Goal: Contribute content: Add original content to the website for others to see

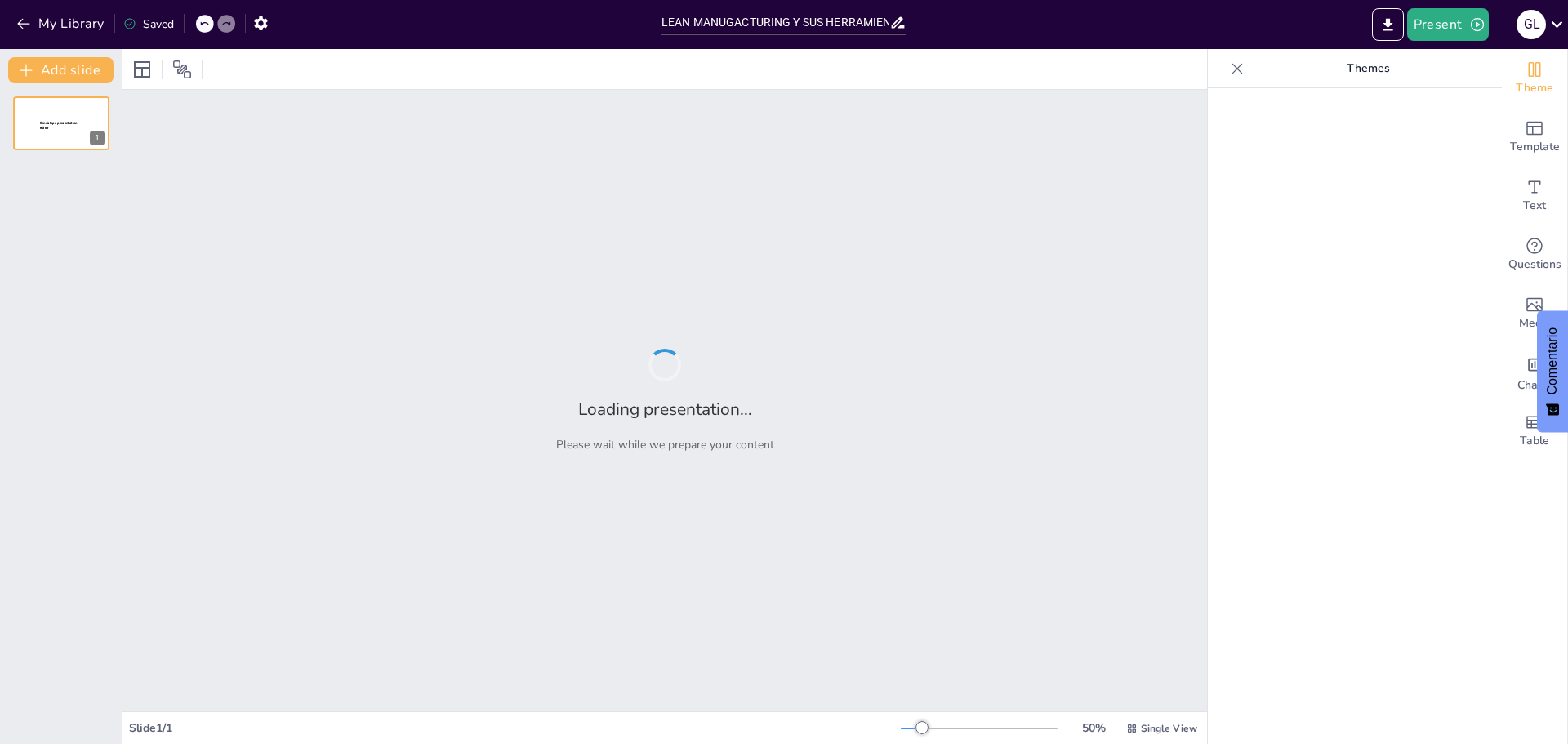
type input "LEAN MANUGACTURING Y SUS HERRAMIENTAS"
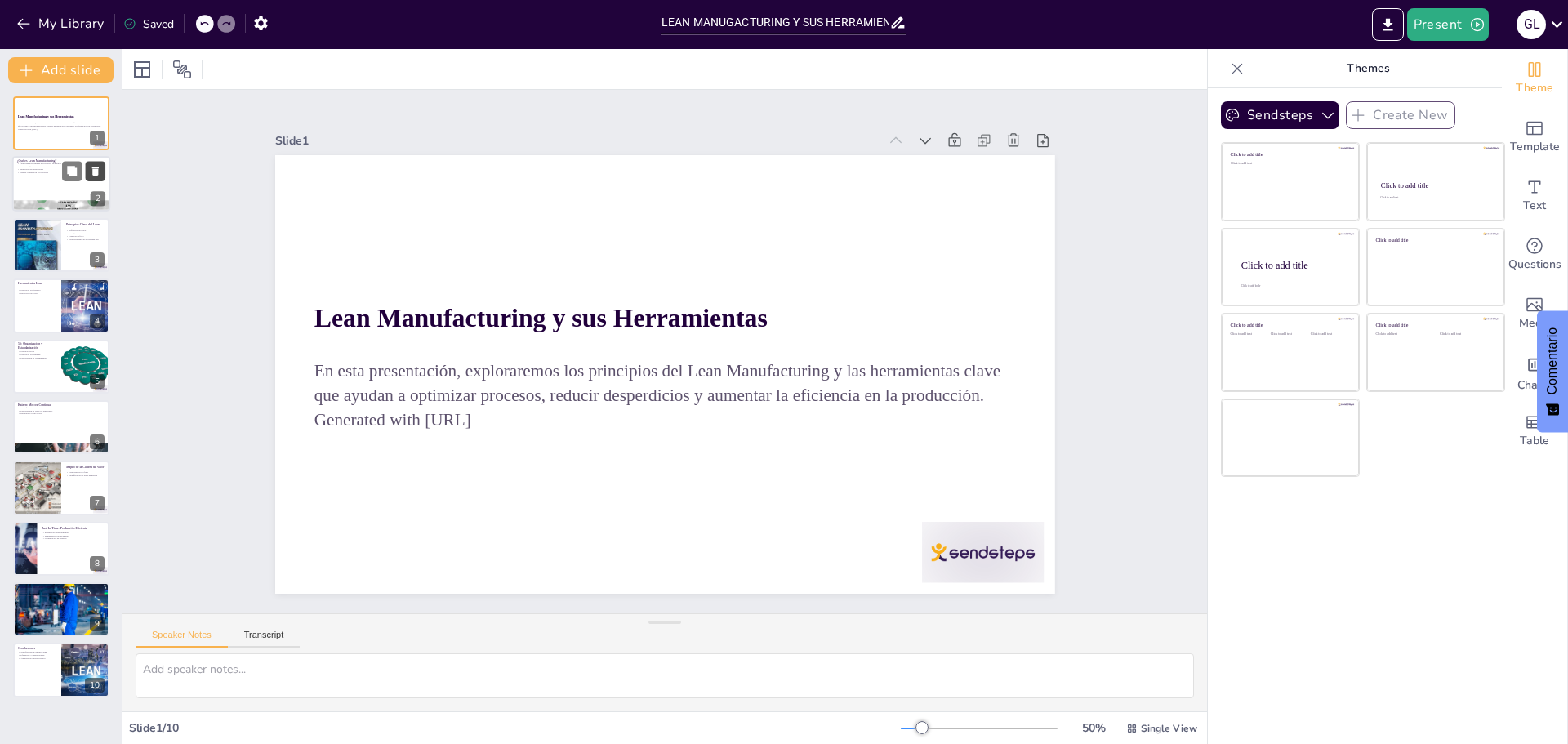
click at [90, 175] on icon at bounding box center [96, 171] width 12 height 12
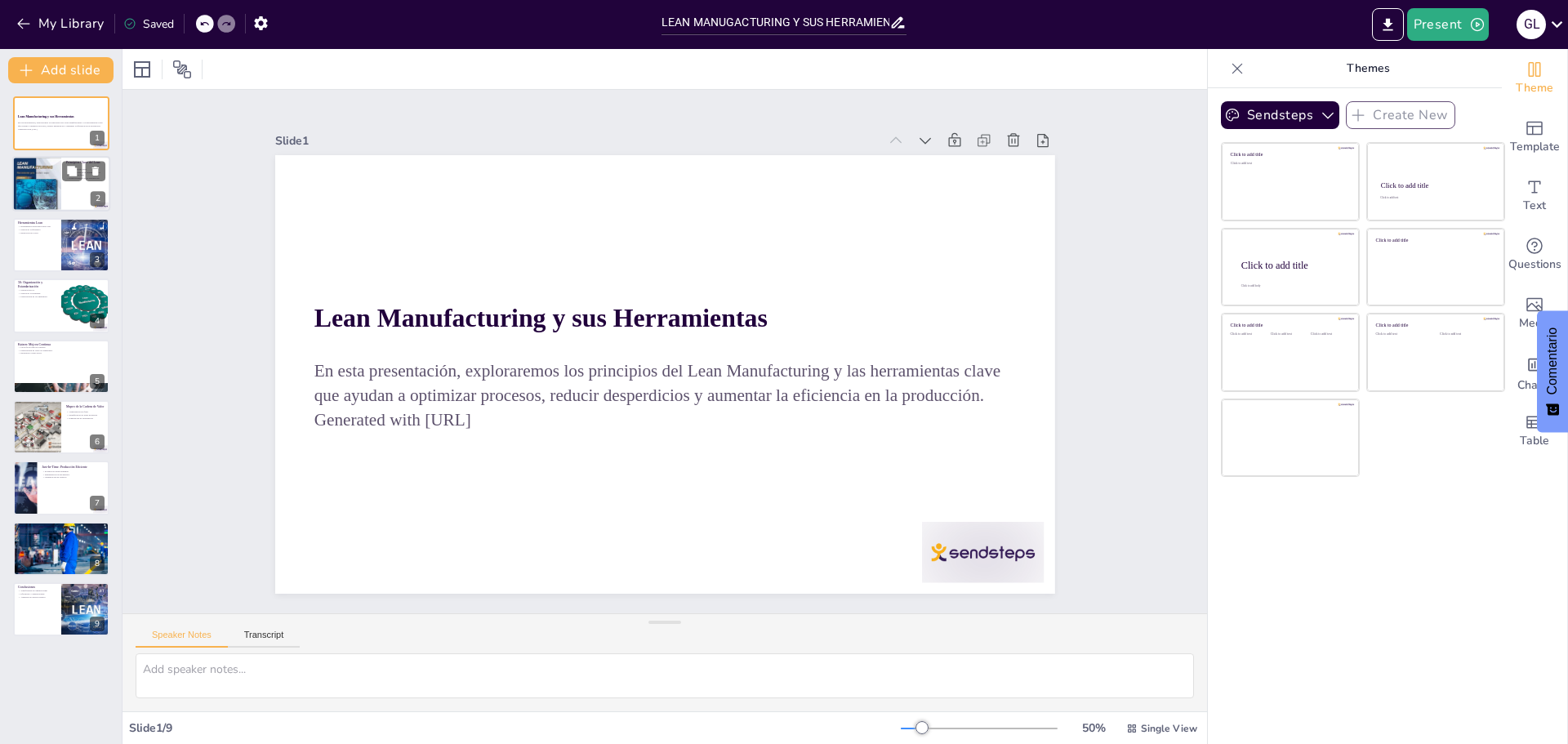
click at [89, 182] on div at bounding box center [60, 184] width 98 height 56
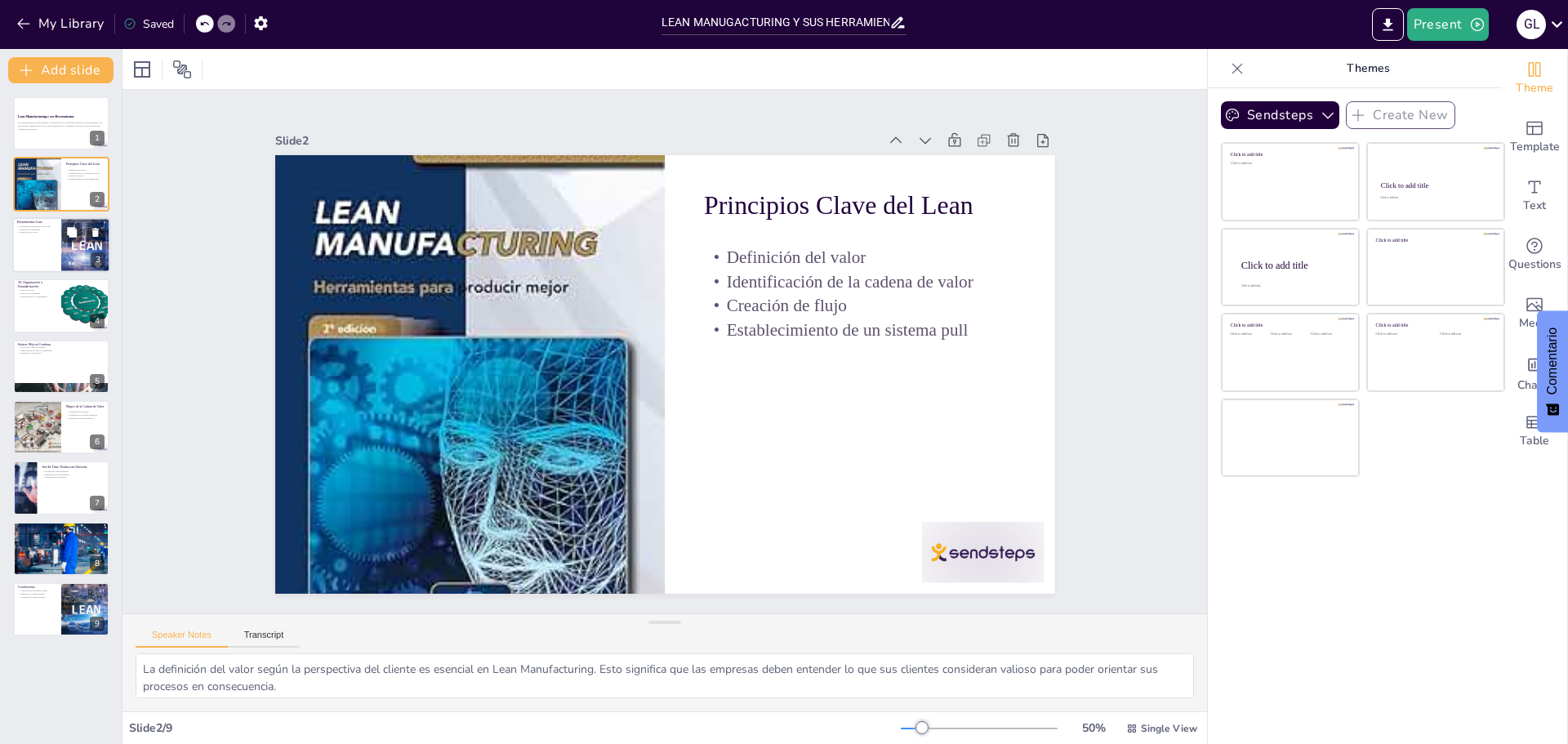
click at [82, 242] on div at bounding box center [83, 232] width 43 height 19
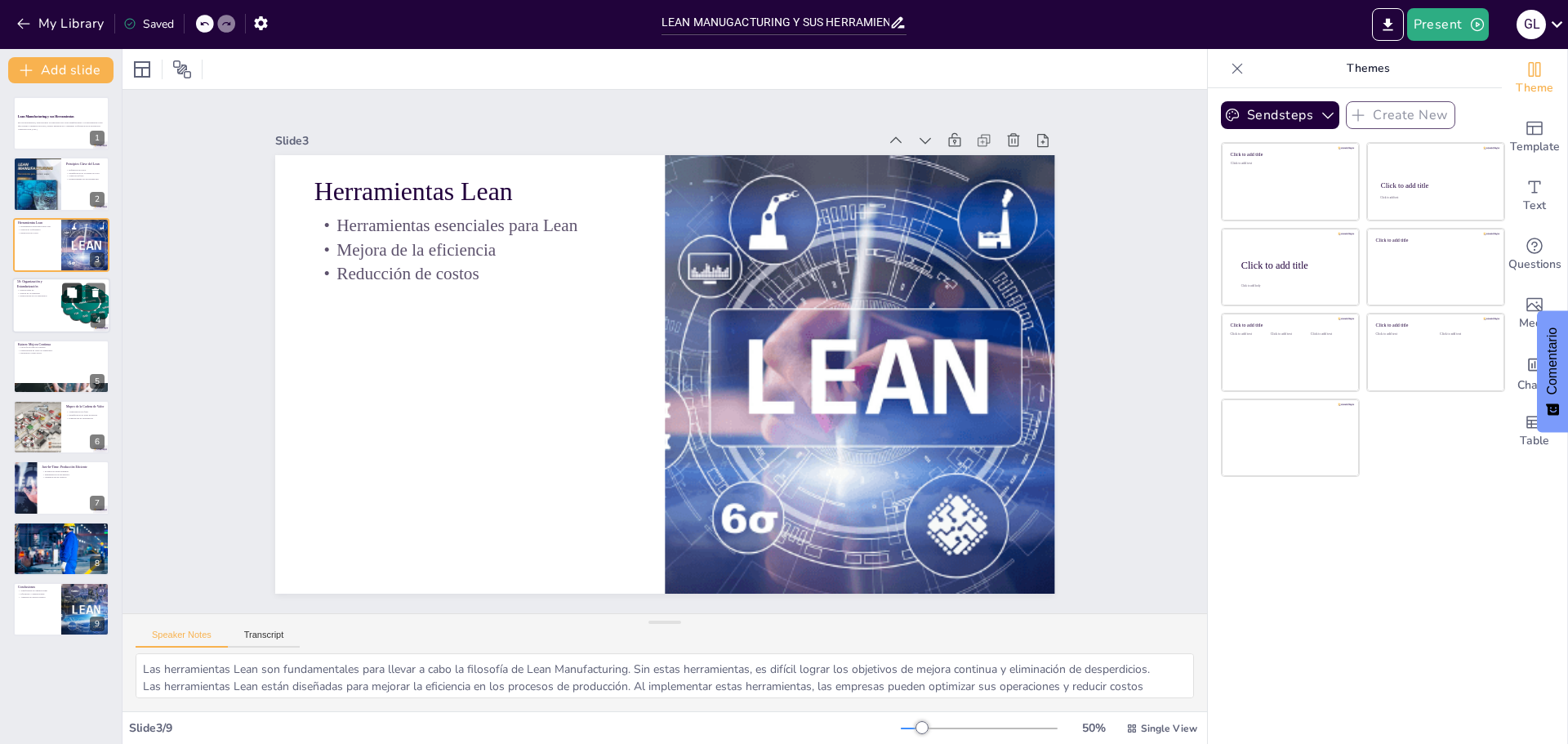
click at [82, 301] on button at bounding box center [71, 293] width 19 height 19
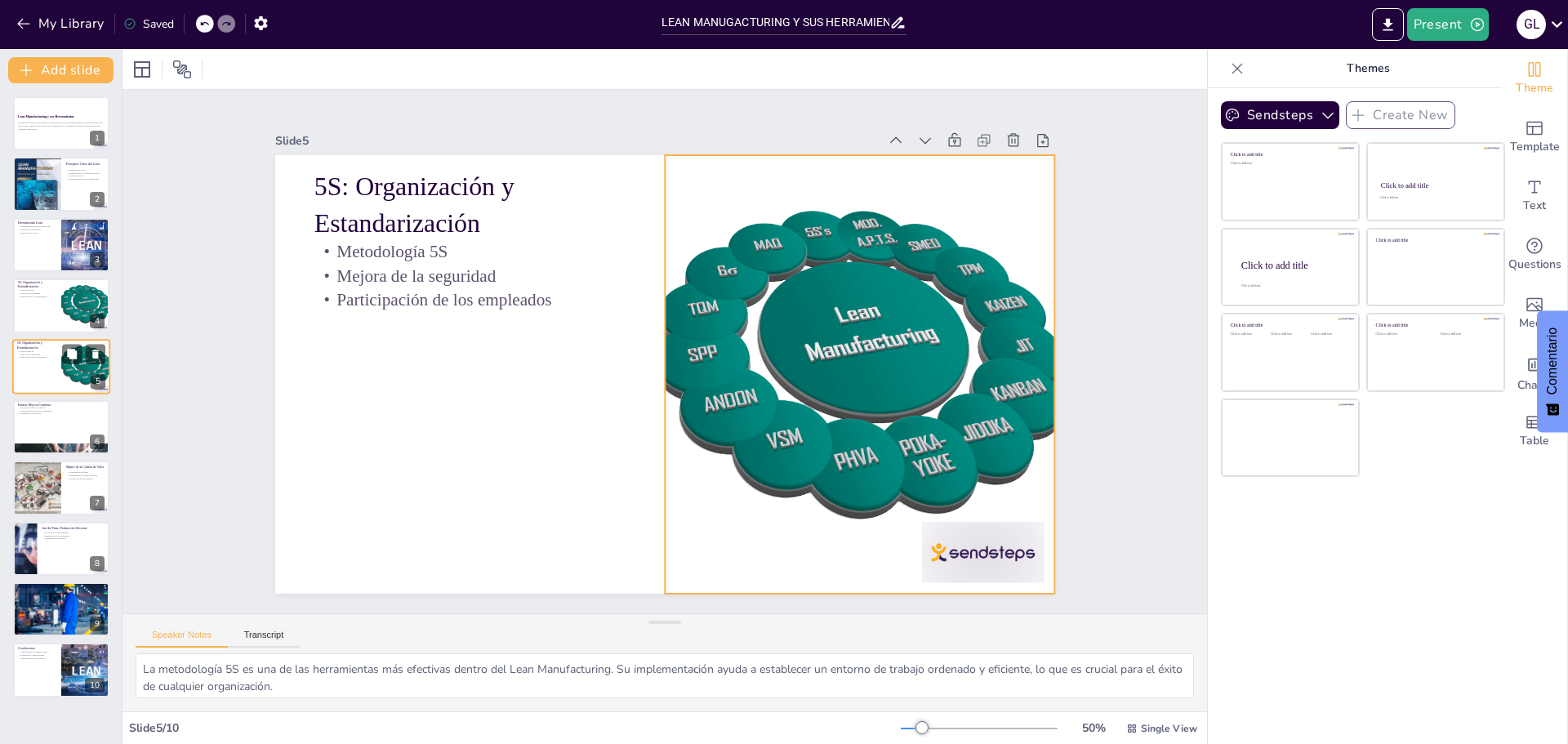
click at [77, 367] on div at bounding box center [86, 367] width 56 height 56
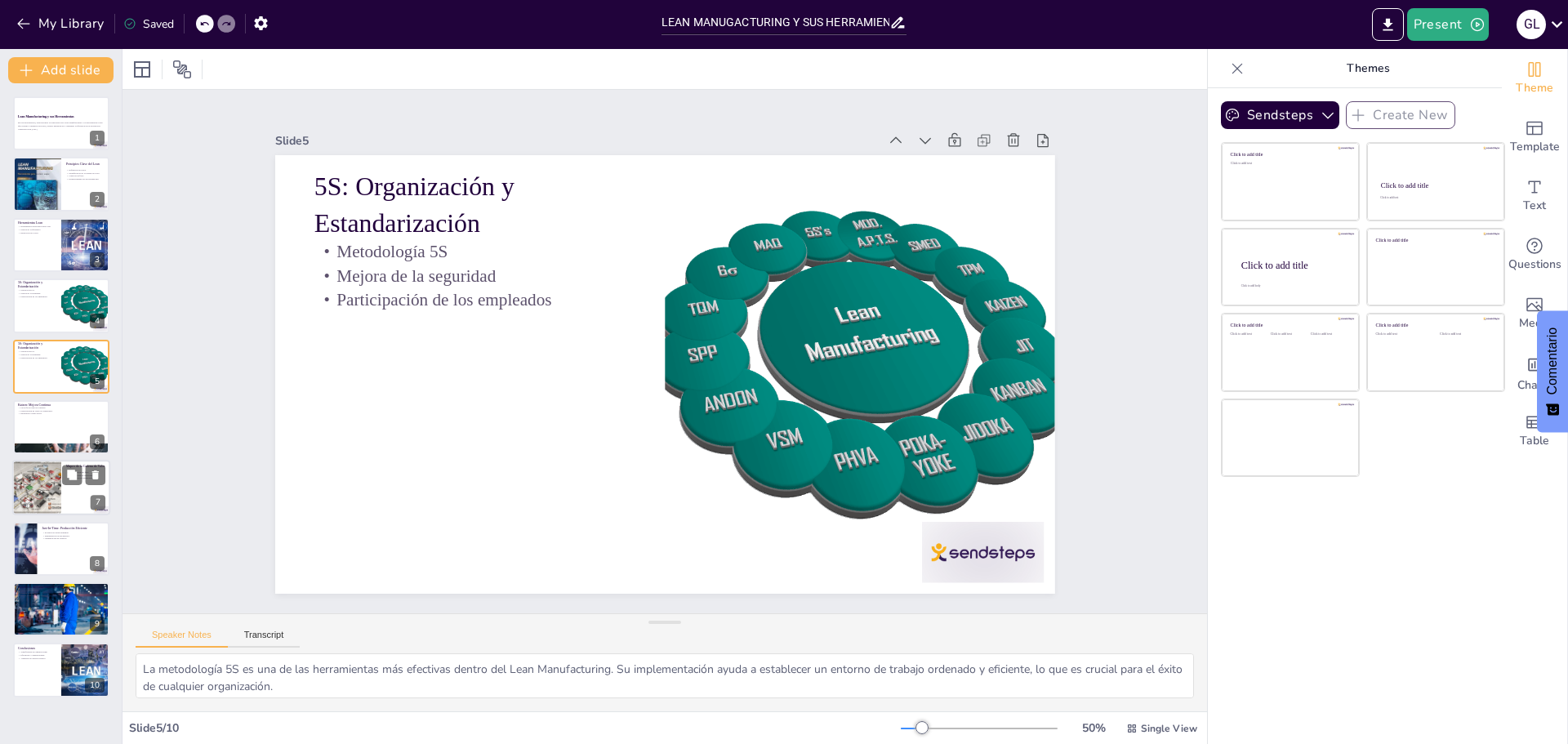
click at [51, 488] on div at bounding box center [36, 488] width 74 height 56
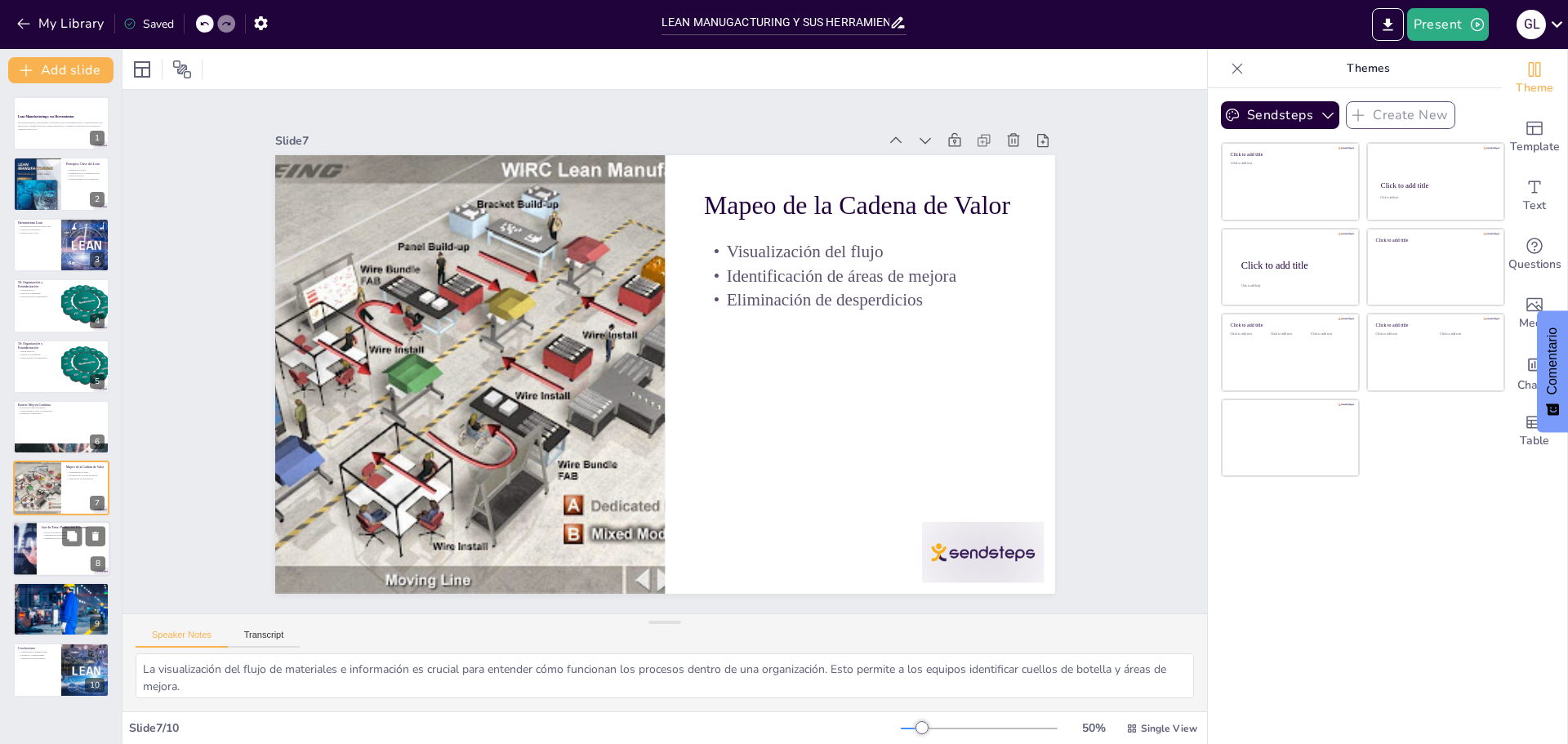
click at [60, 523] on div "Just-In-Time: Producción Eficiente" at bounding box center [74, 527] width 64 height 7
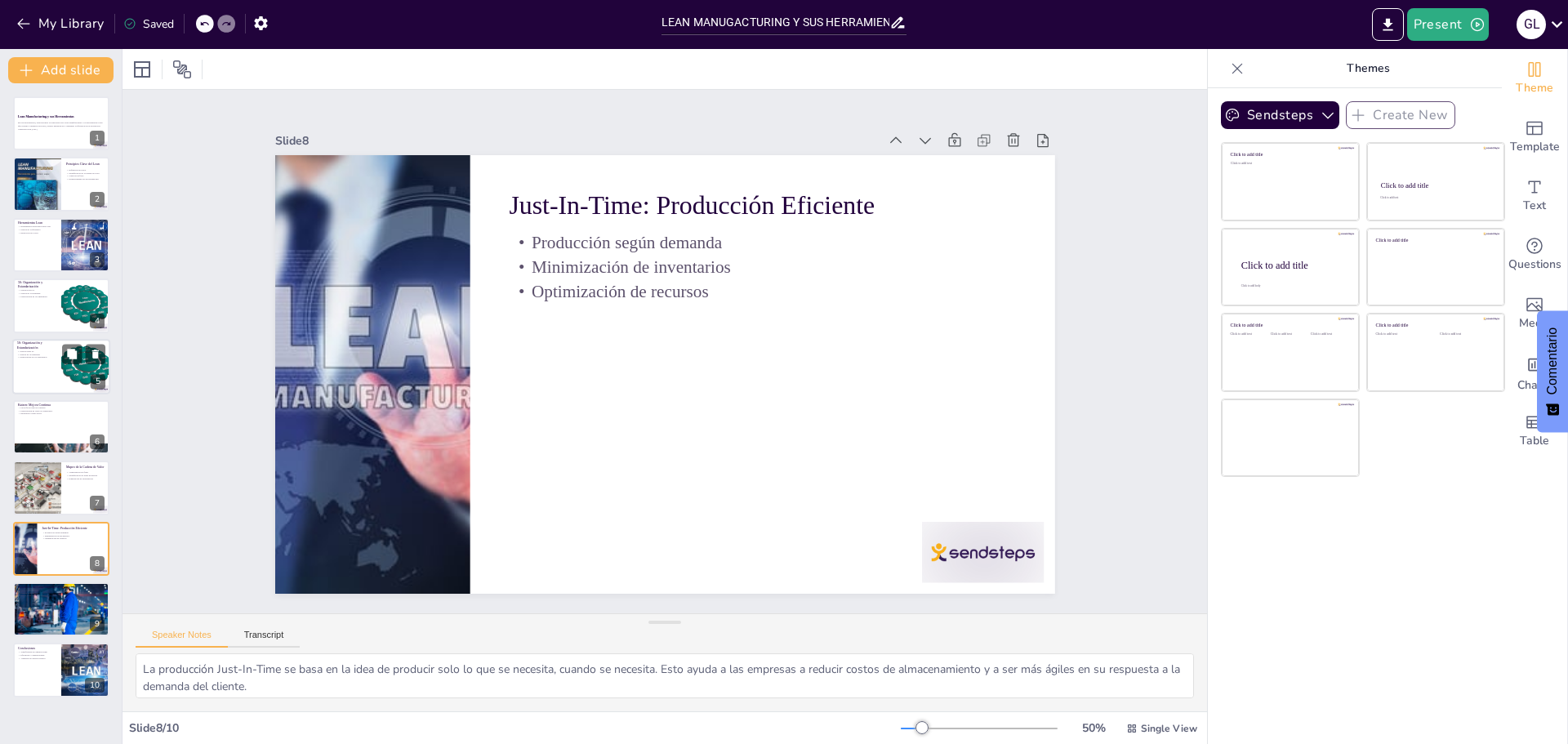
click at [59, 365] on div at bounding box center [60, 367] width 98 height 56
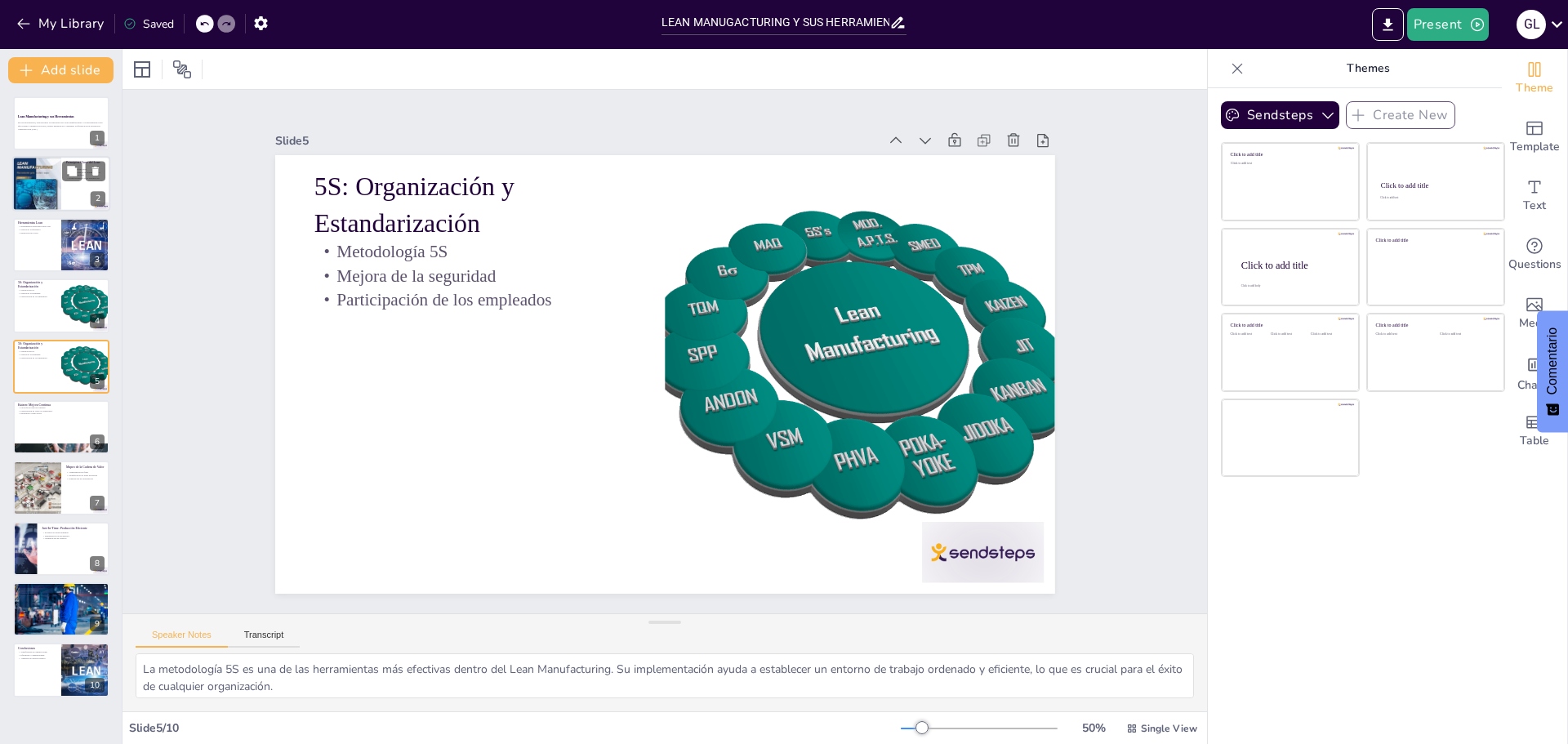
click at [51, 182] on div at bounding box center [36, 184] width 49 height 69
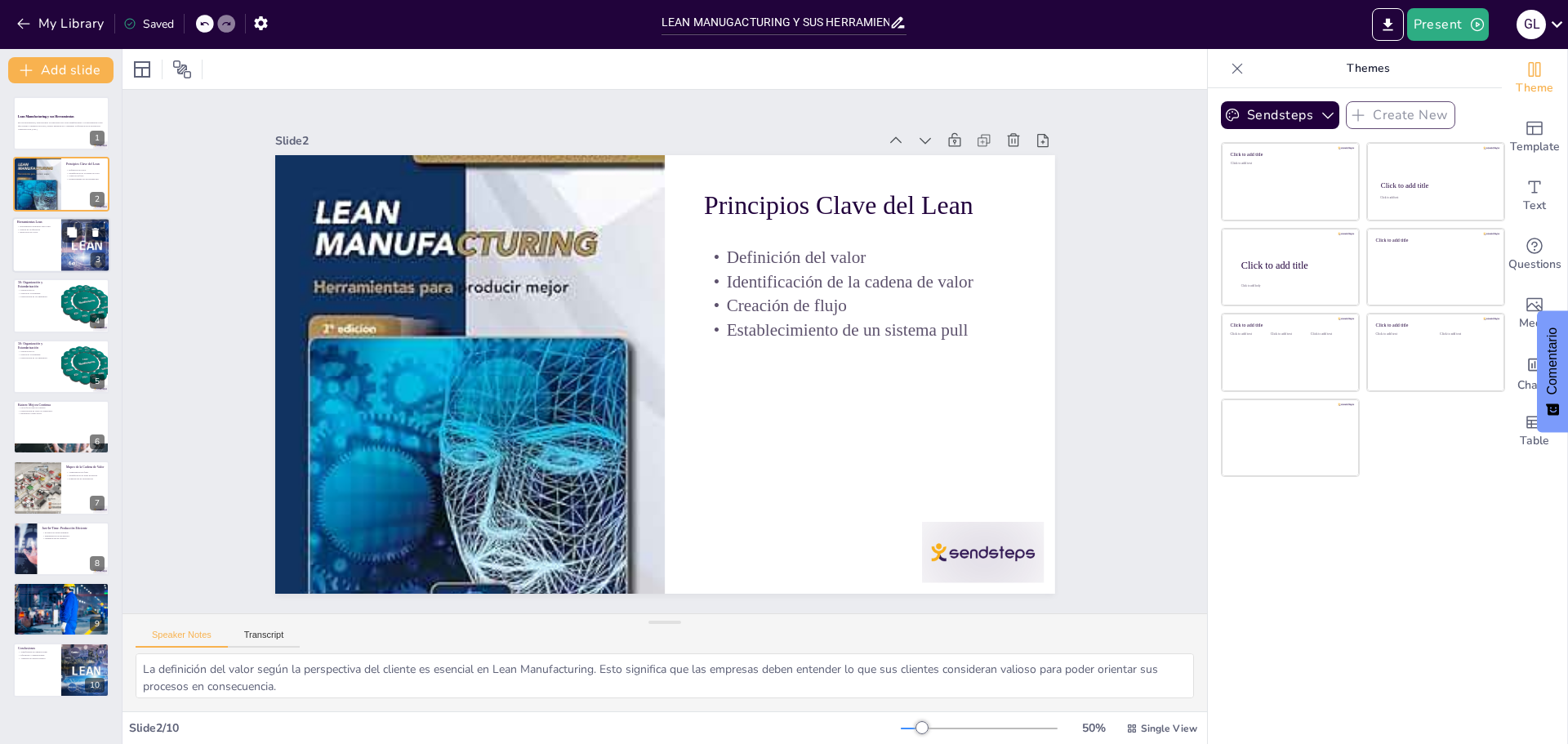
click at [51, 246] on div at bounding box center [60, 244] width 98 height 56
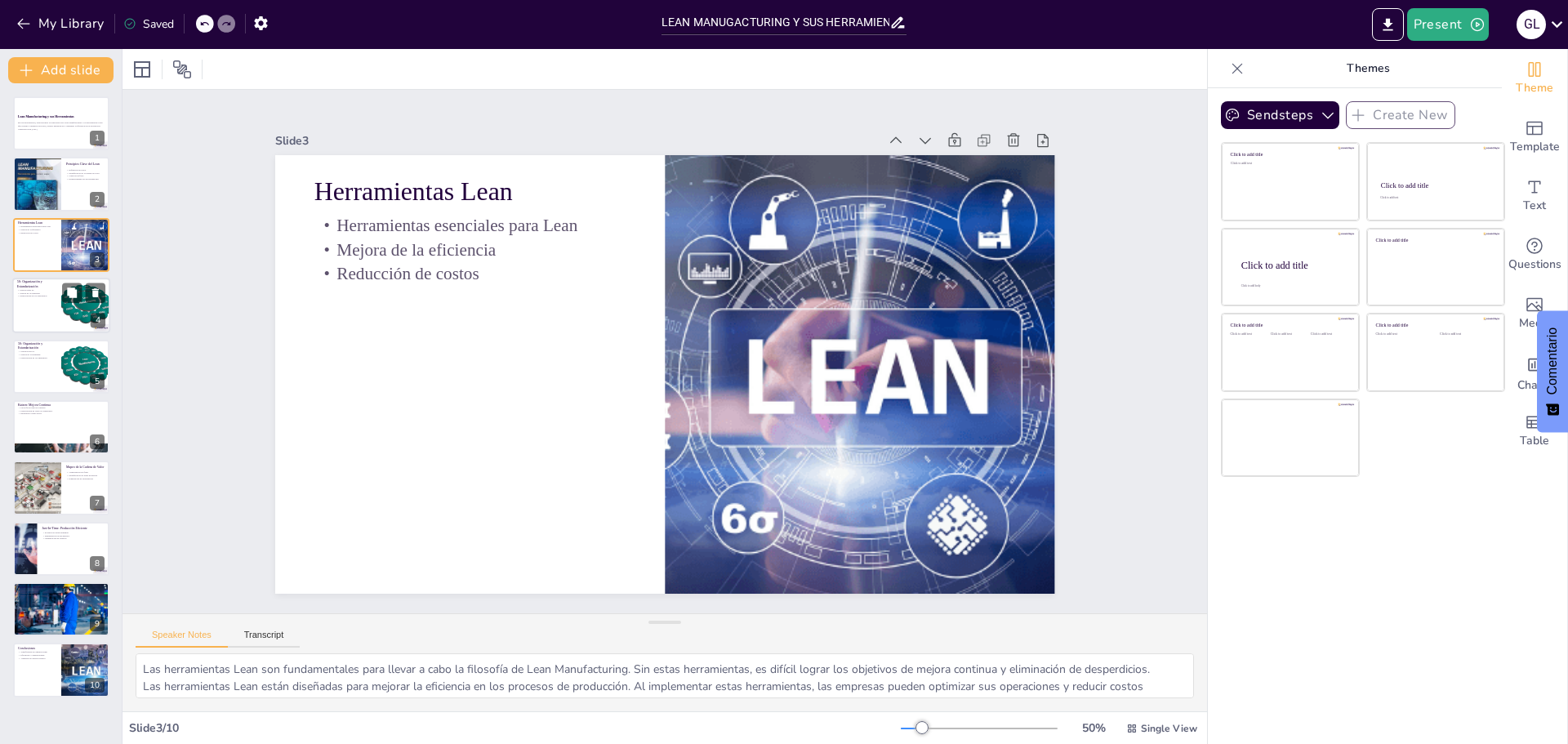
click at [58, 320] on div at bounding box center [60, 305] width 98 height 56
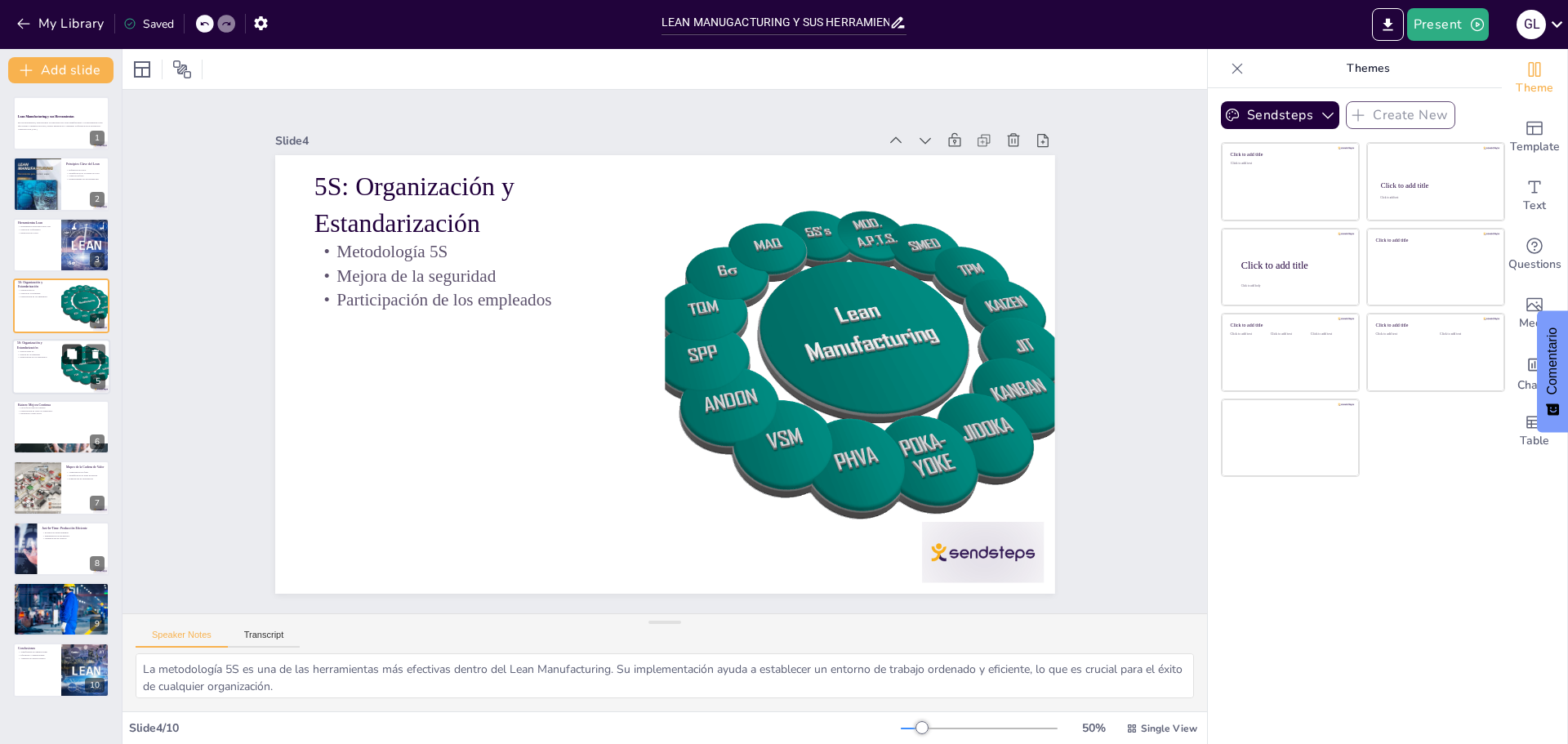
click at [66, 356] on button at bounding box center [71, 353] width 19 height 19
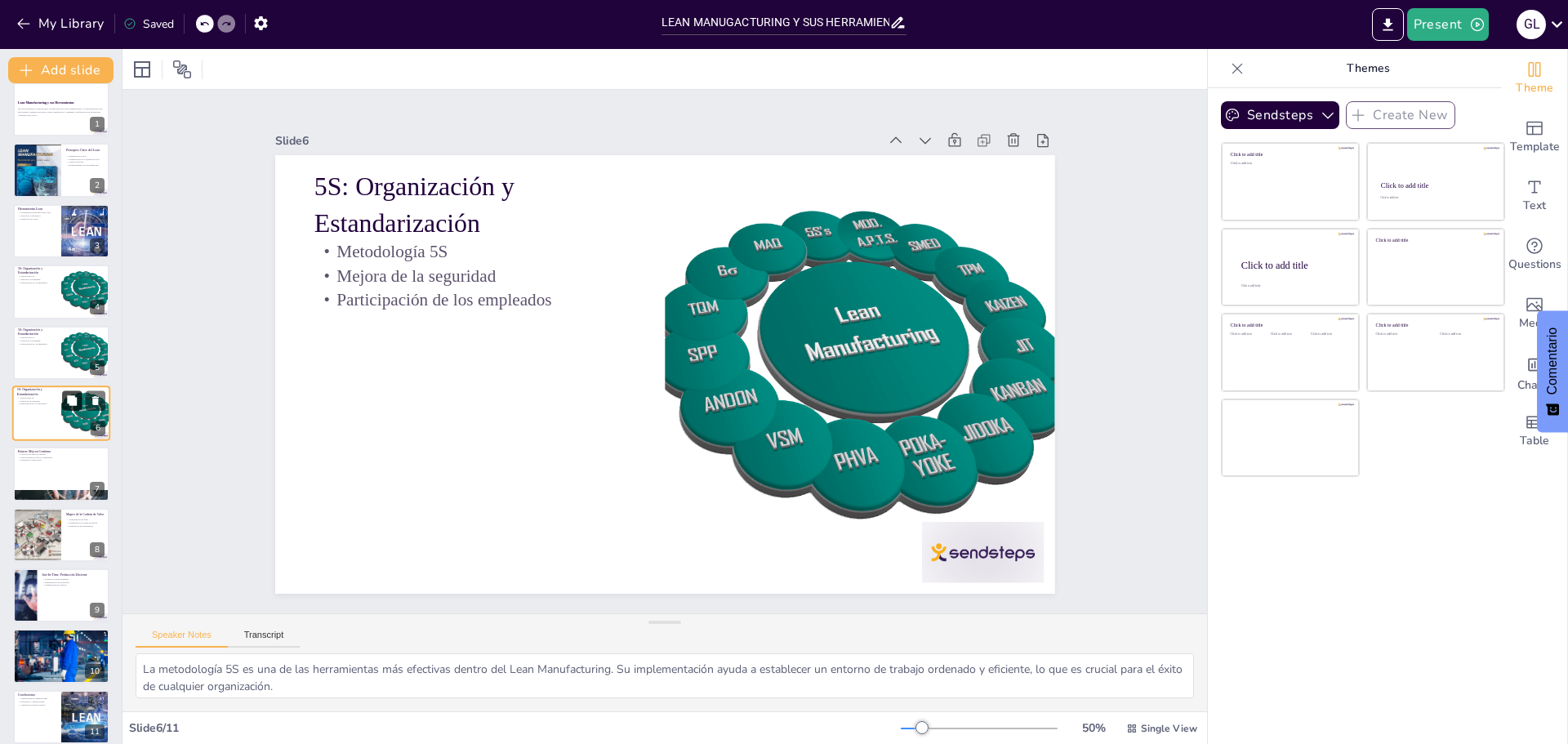
click at [67, 398] on icon at bounding box center [71, 399] width 10 height 10
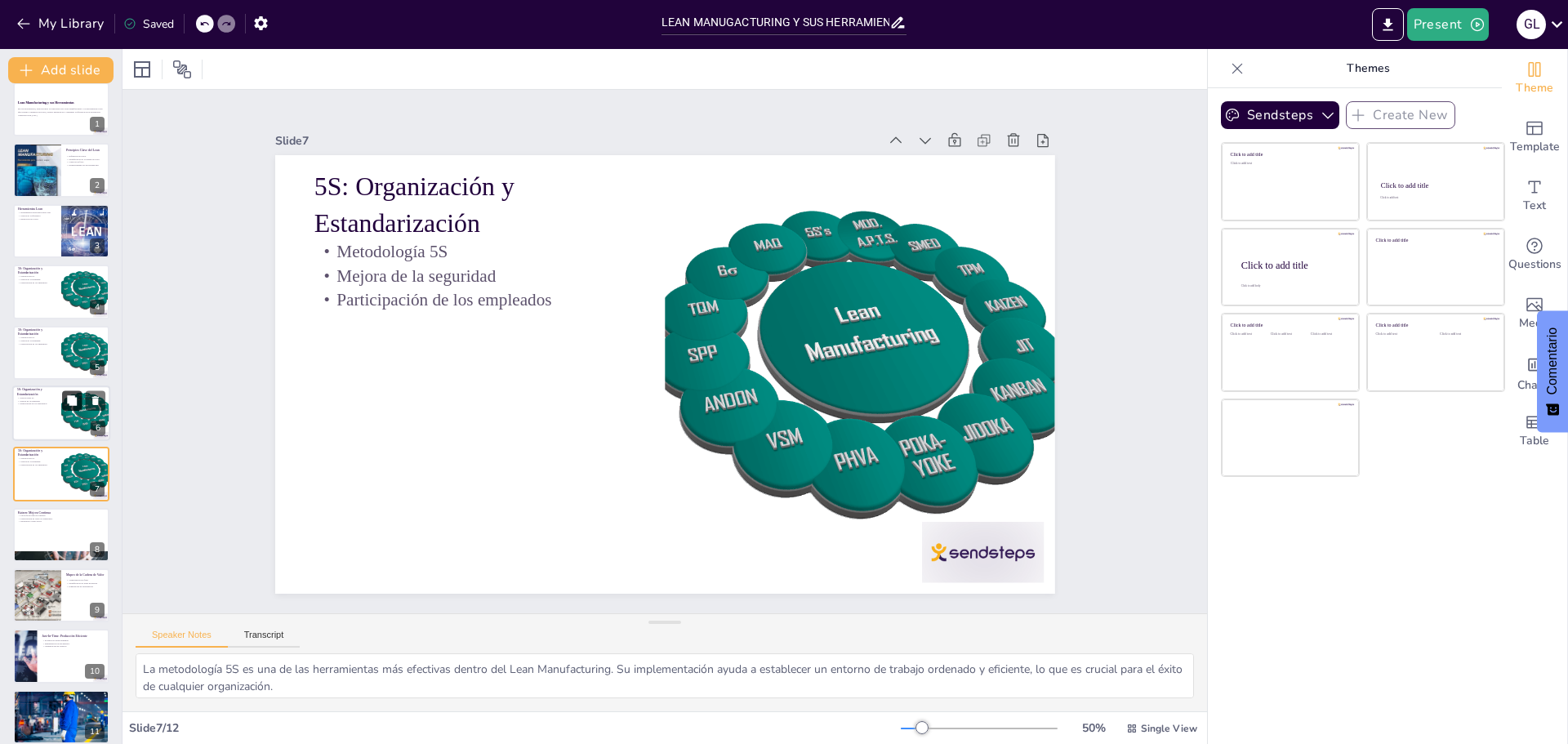
scroll to position [74, 0]
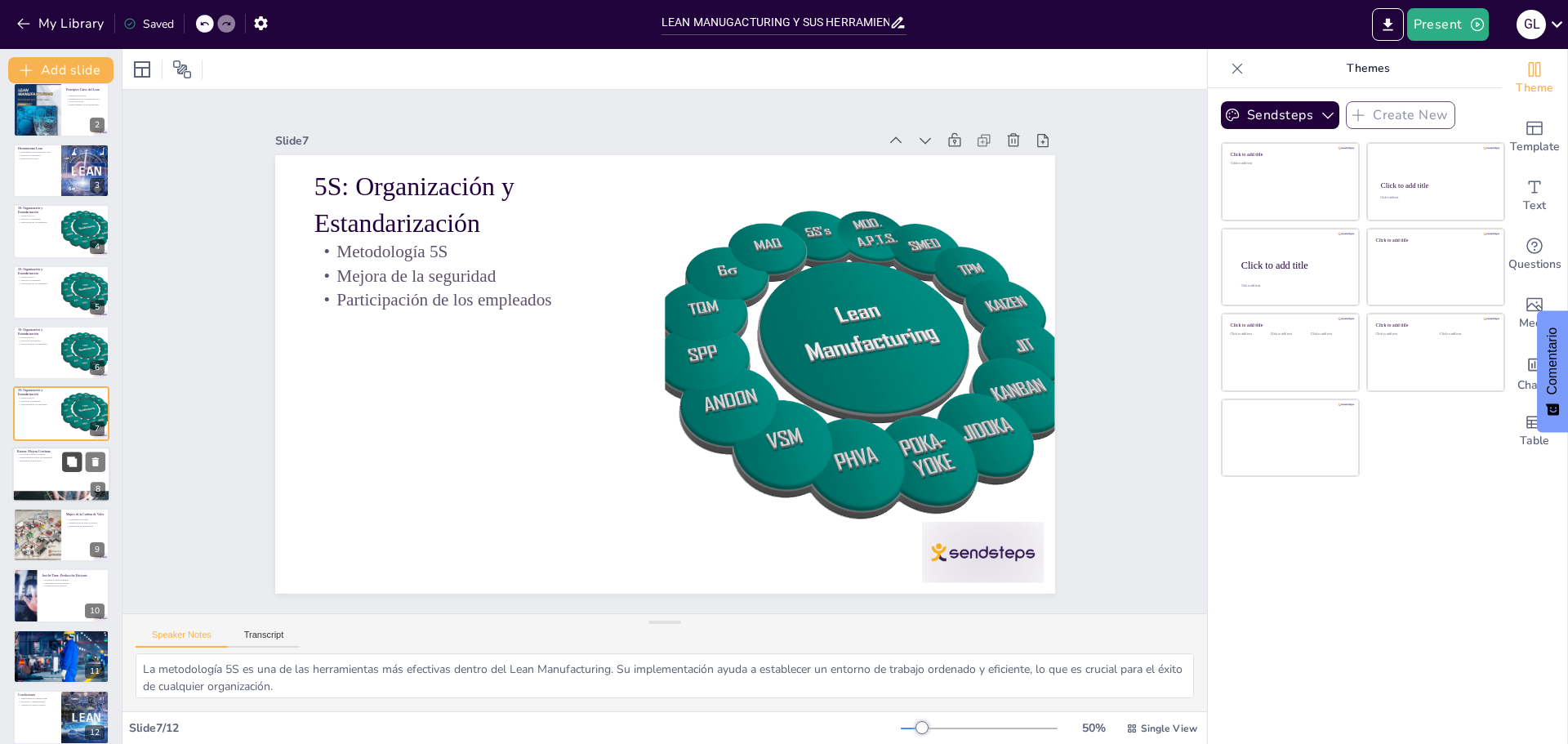
click at [77, 471] on button at bounding box center [71, 460] width 19 height 19
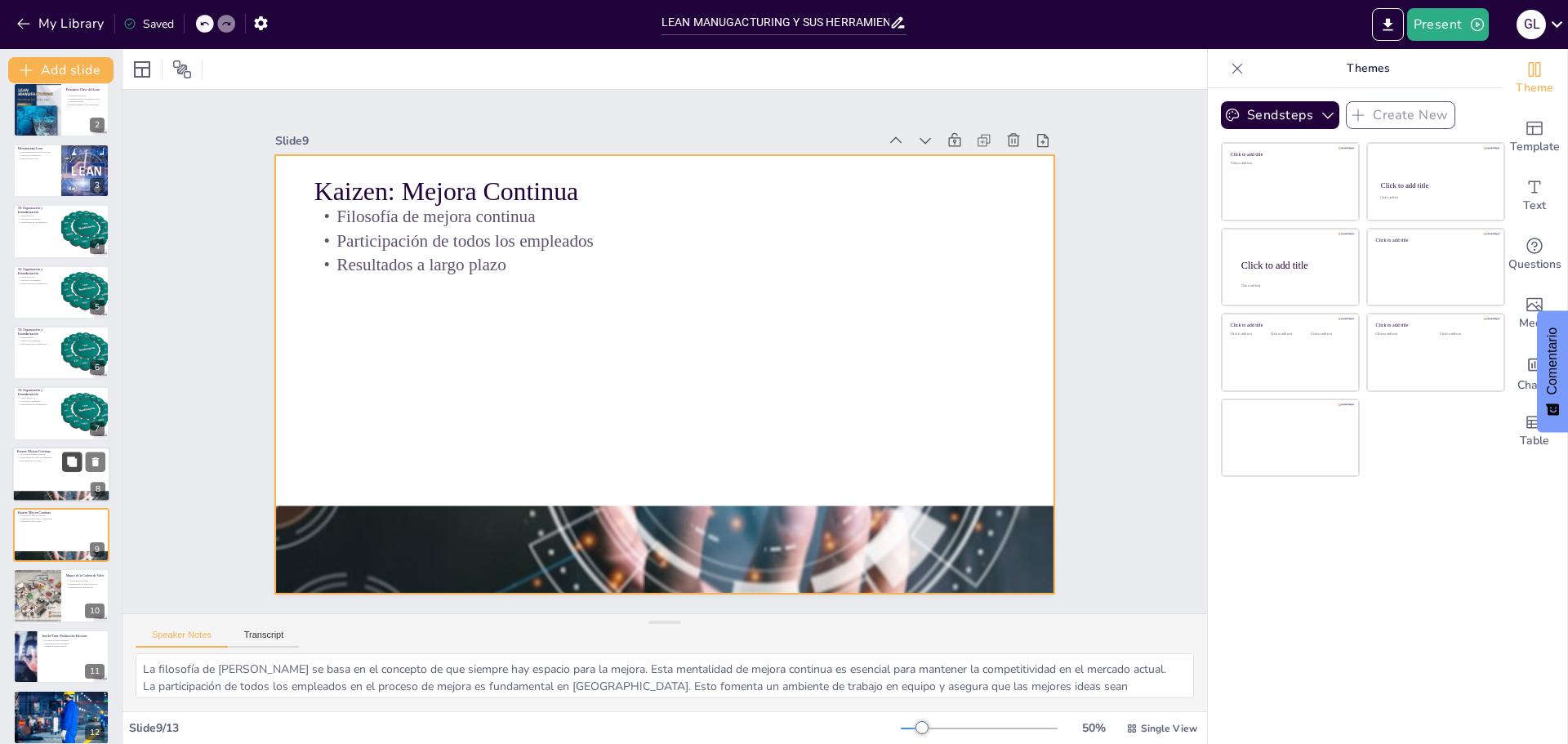
scroll to position [149, 0]
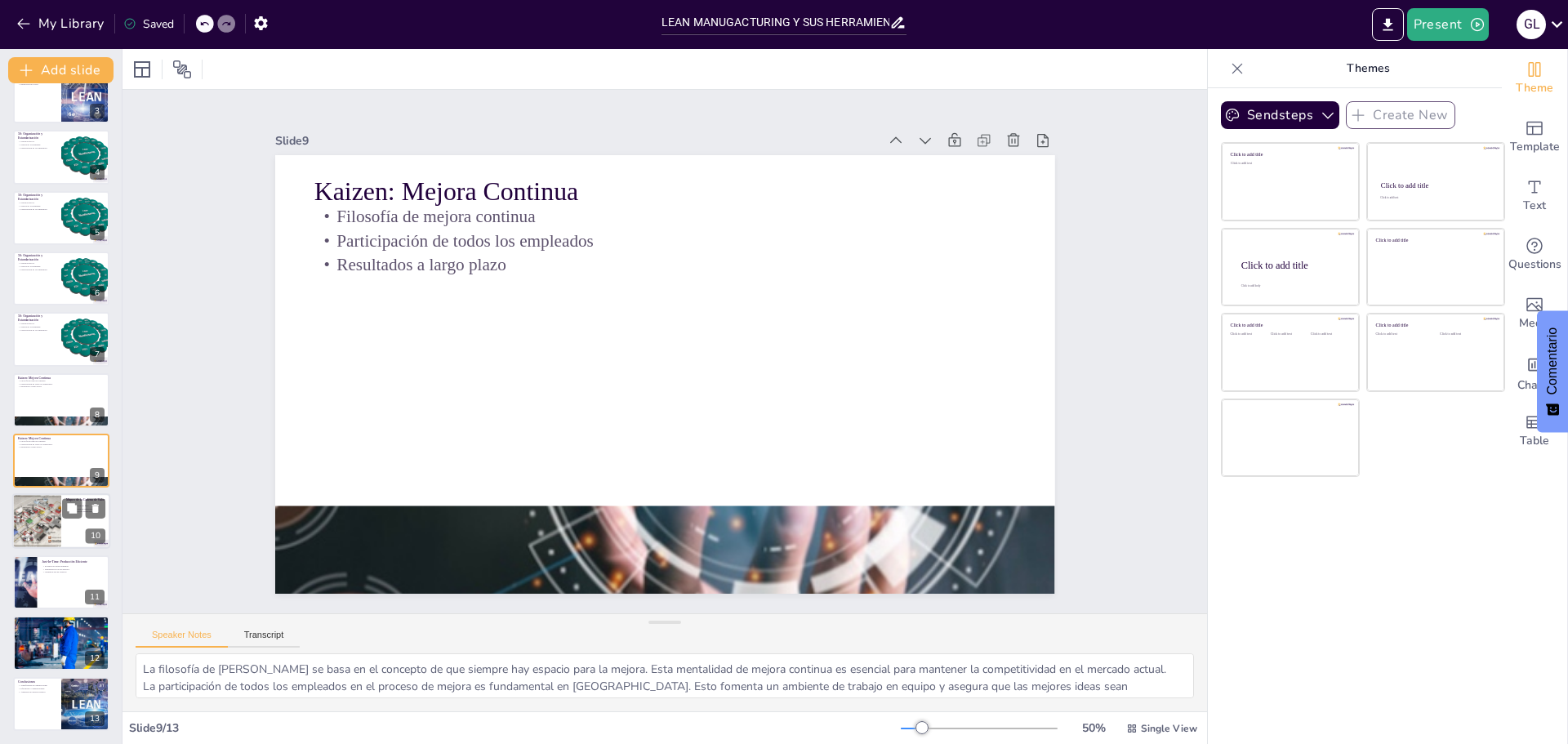
click at [68, 522] on div at bounding box center [60, 522] width 98 height 56
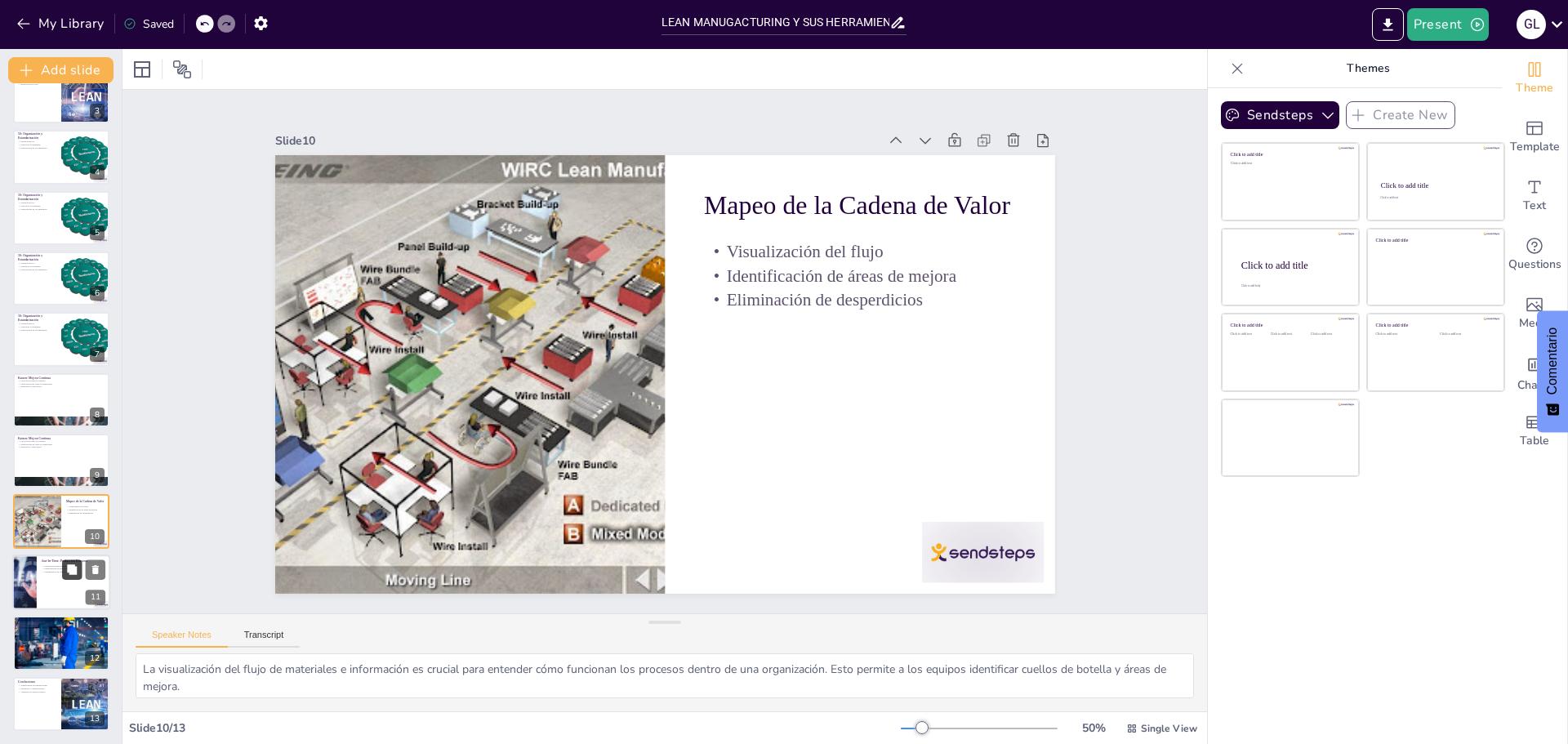
click at [67, 576] on button at bounding box center [71, 568] width 19 height 19
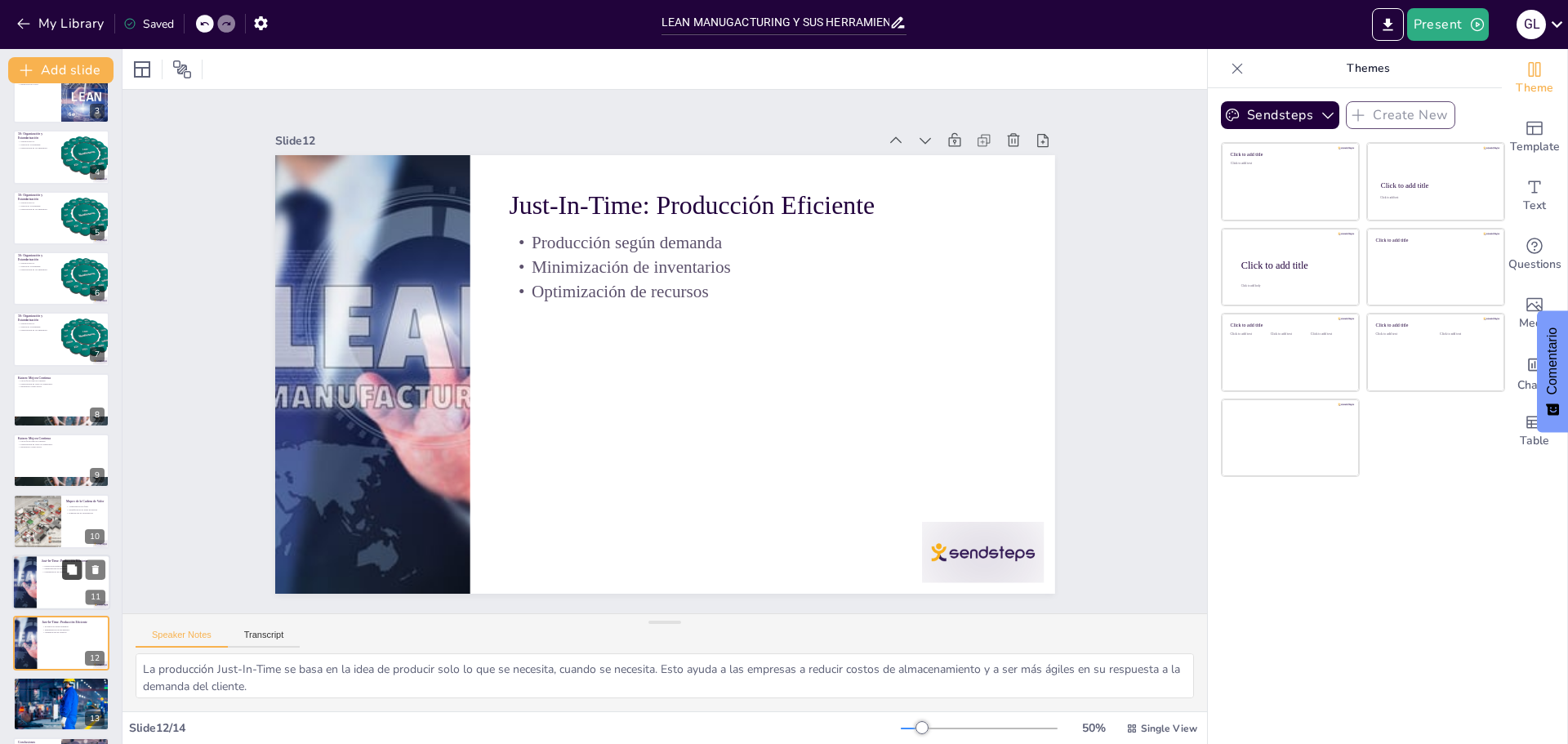
scroll to position [209, 0]
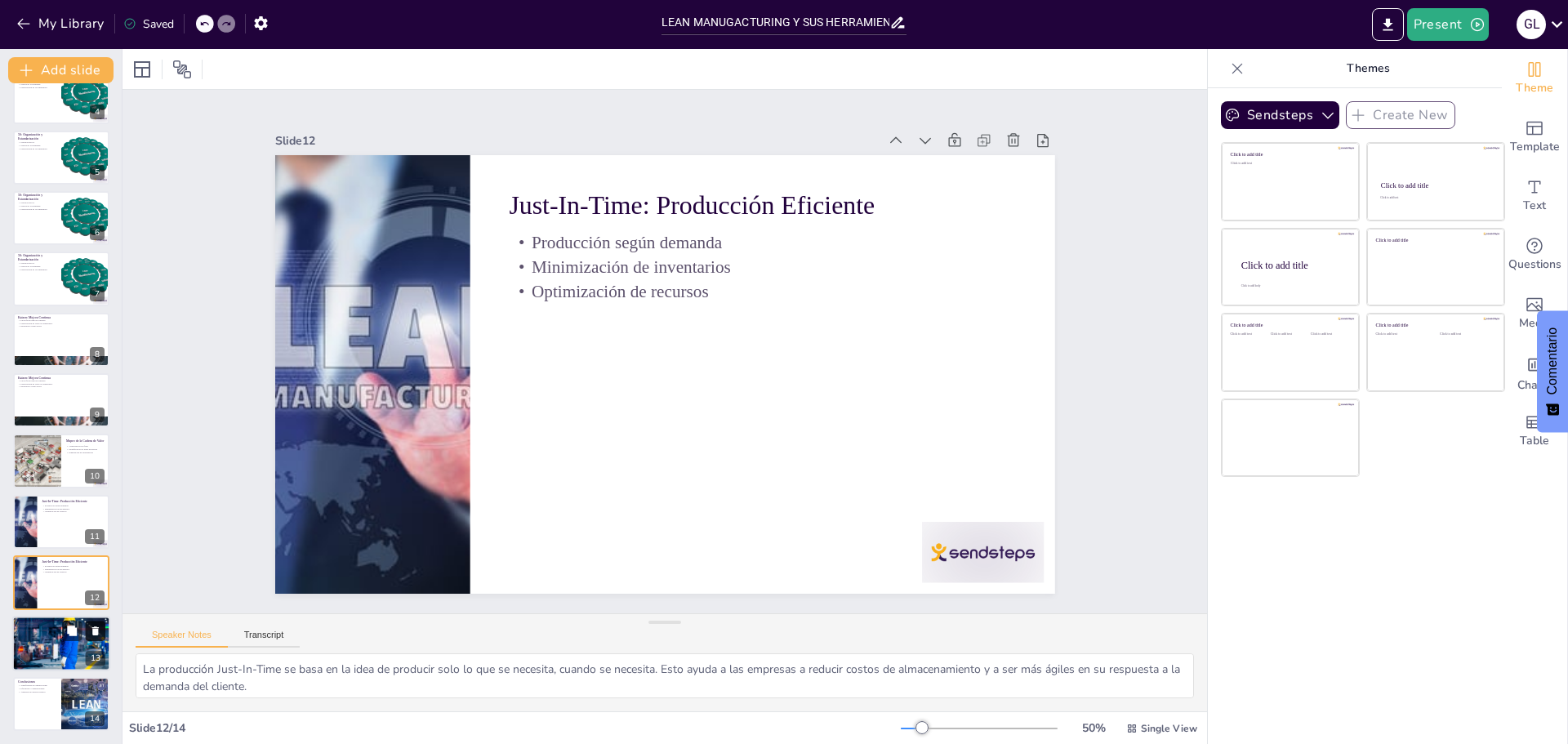
click at [87, 628] on button at bounding box center [95, 630] width 19 height 19
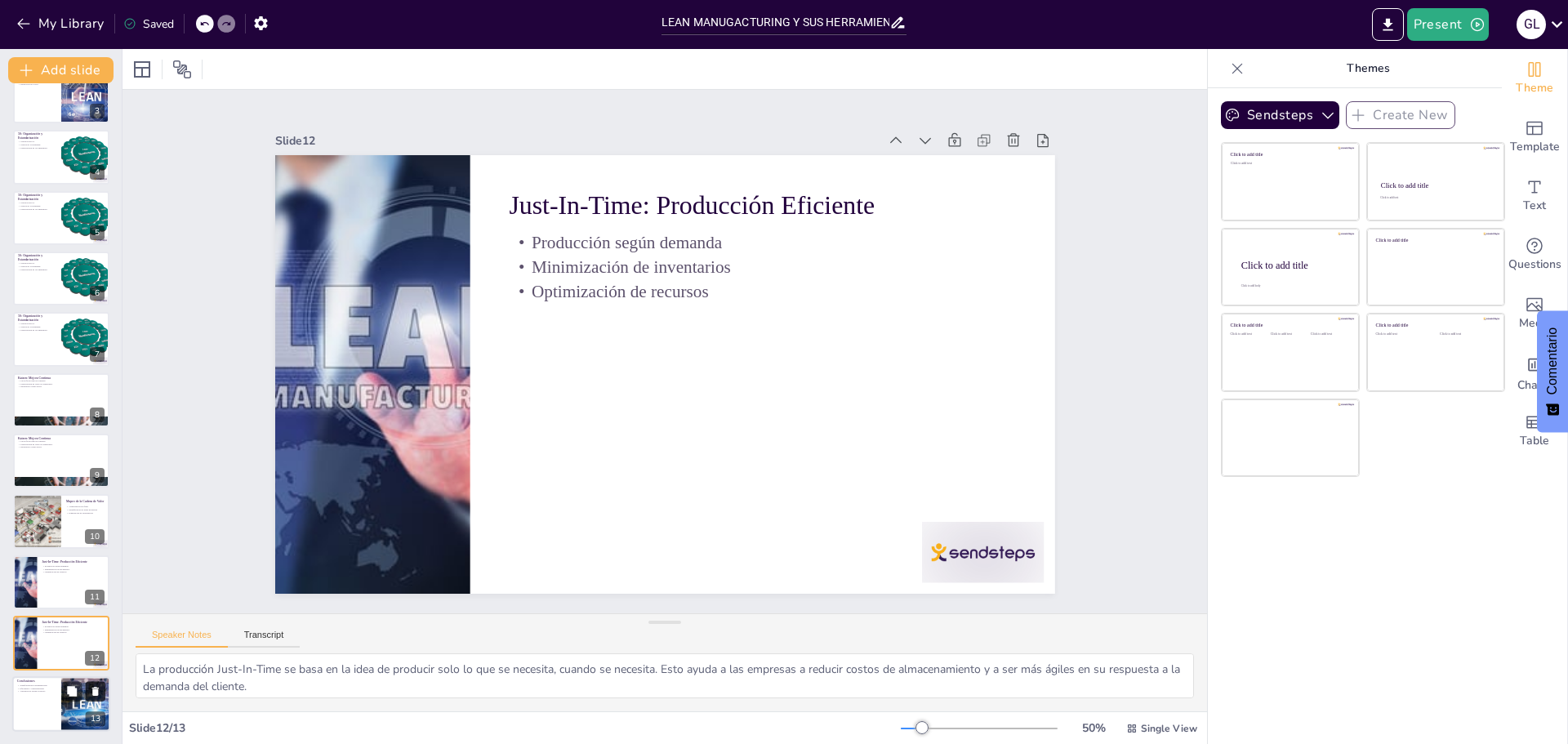
scroll to position [149, 0]
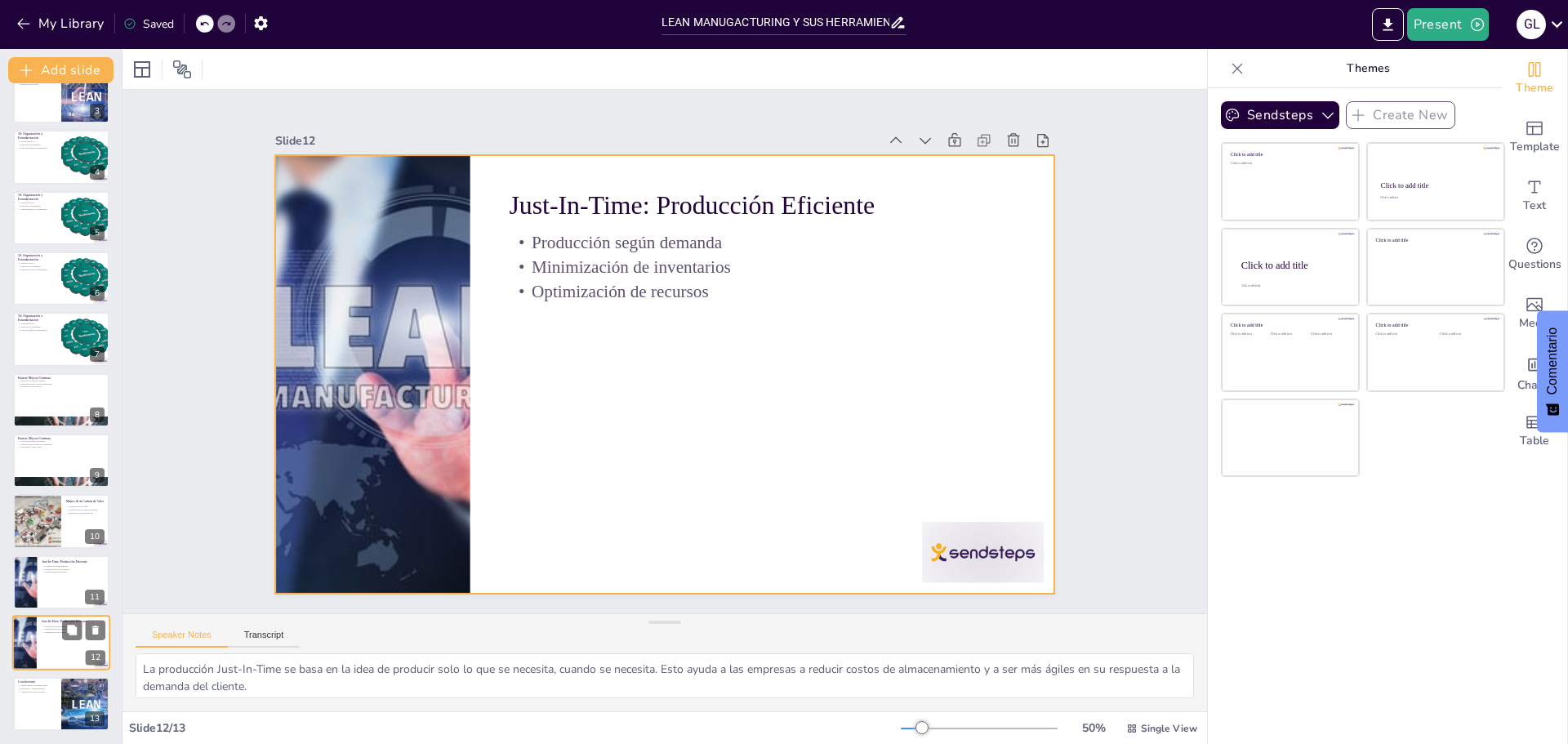
click at [62, 644] on div at bounding box center [60, 642] width 98 height 56
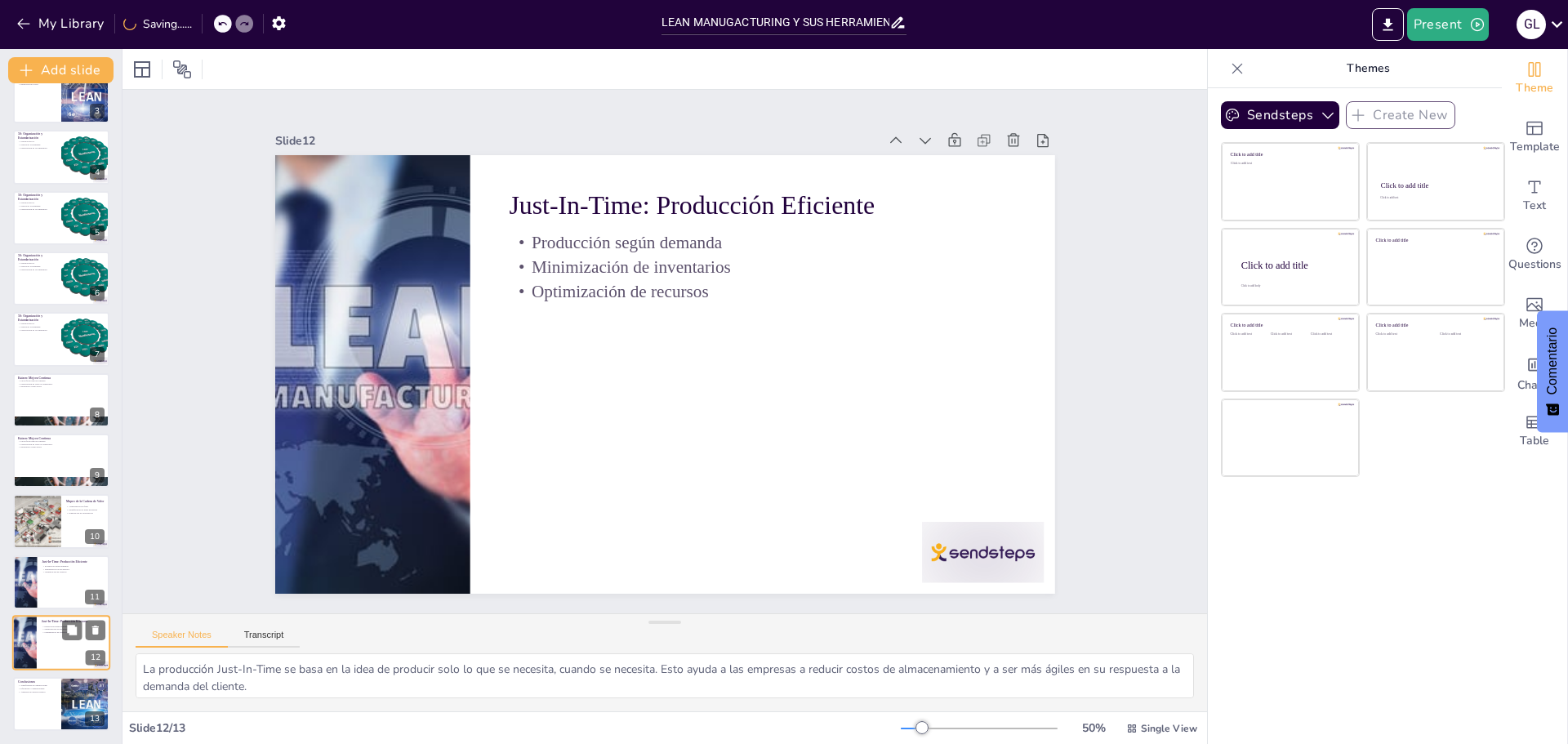
click at [53, 639] on div at bounding box center [60, 642] width 98 height 56
click at [79, 711] on div at bounding box center [86, 703] width 99 height 56
type textarea "La transformación organizacional es uno de los resultados más significativos de…"
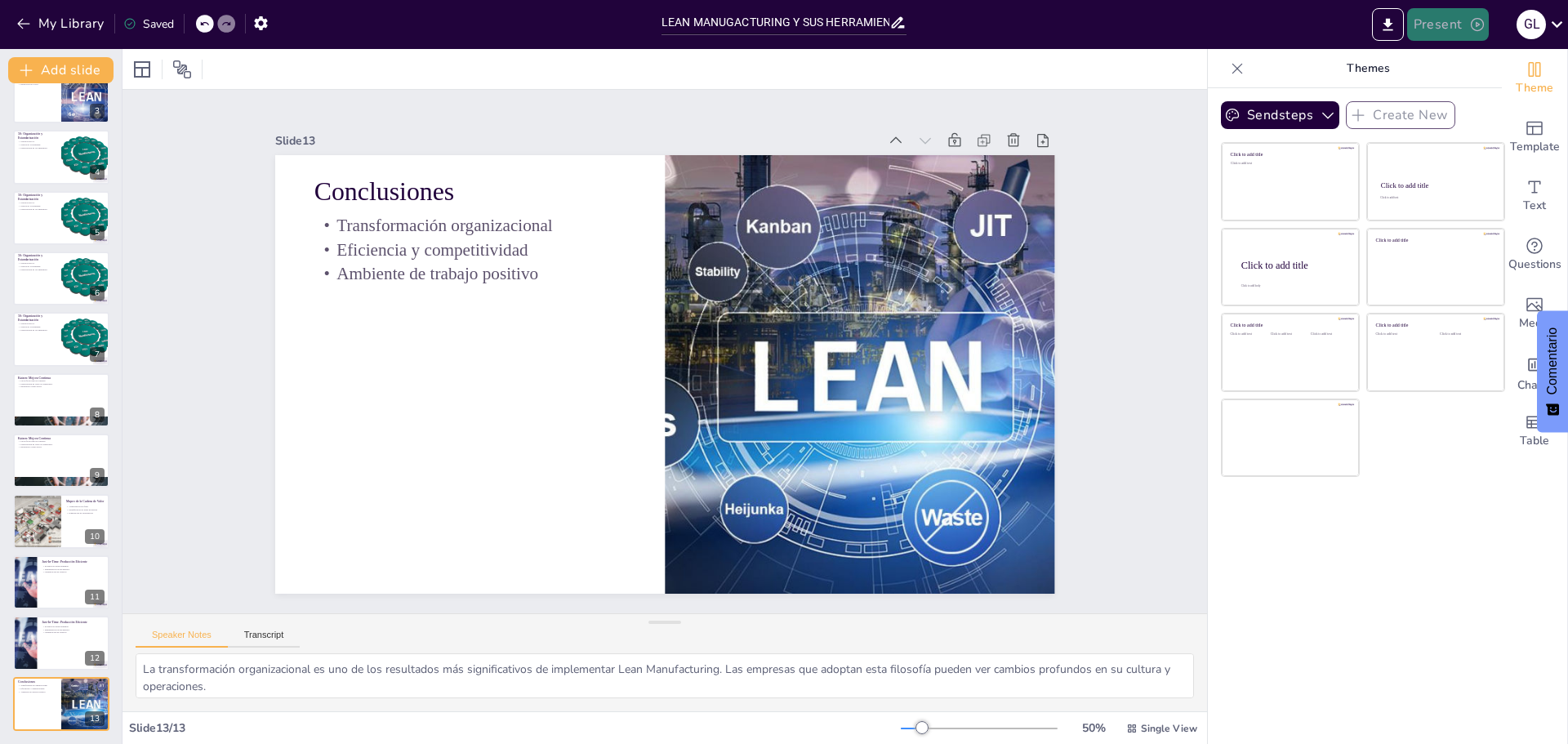
click at [1455, 24] on button "Present" at bounding box center [1449, 25] width 82 height 33
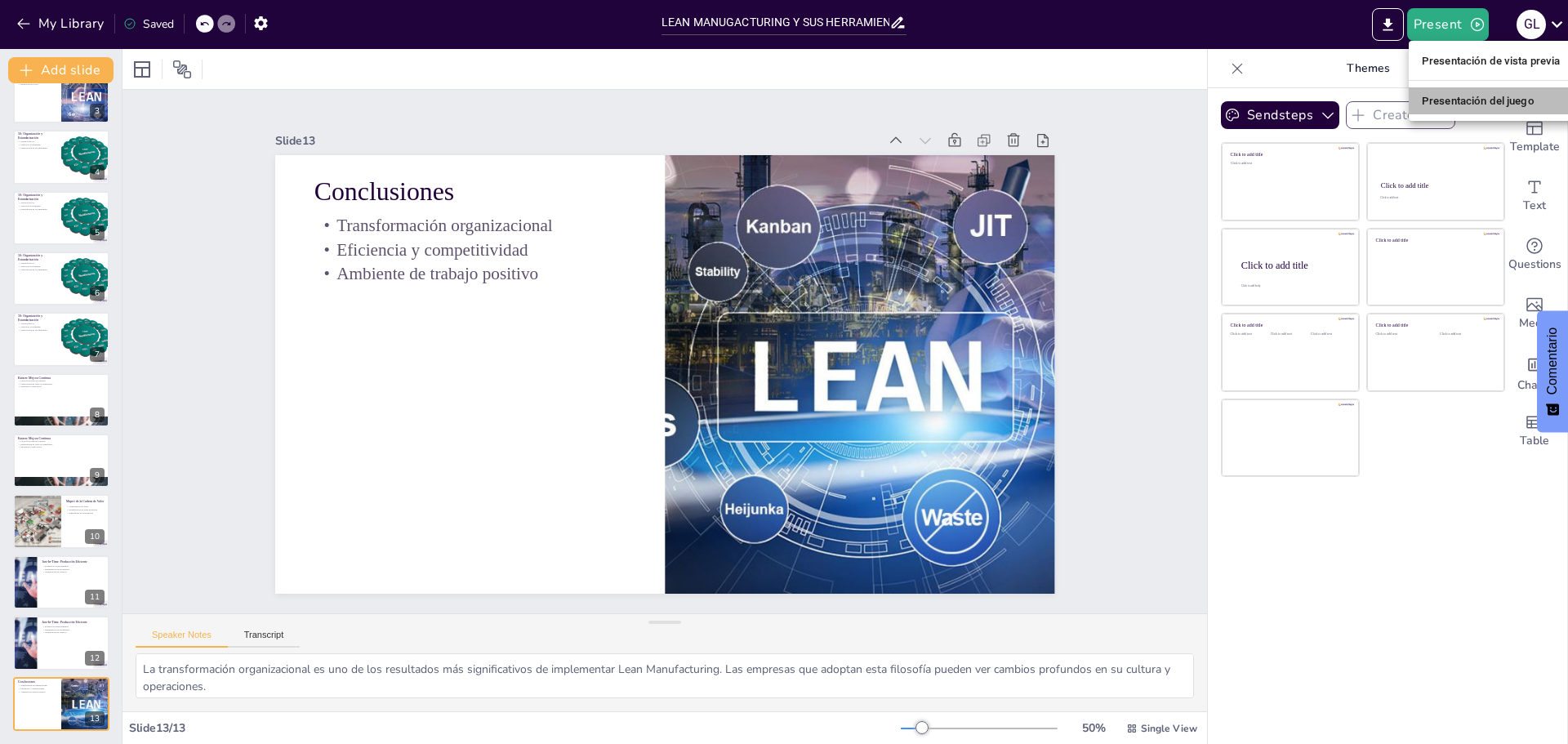
click at [1455, 101] on font "Presentación del juego" at bounding box center [1479, 100] width 113 height 12
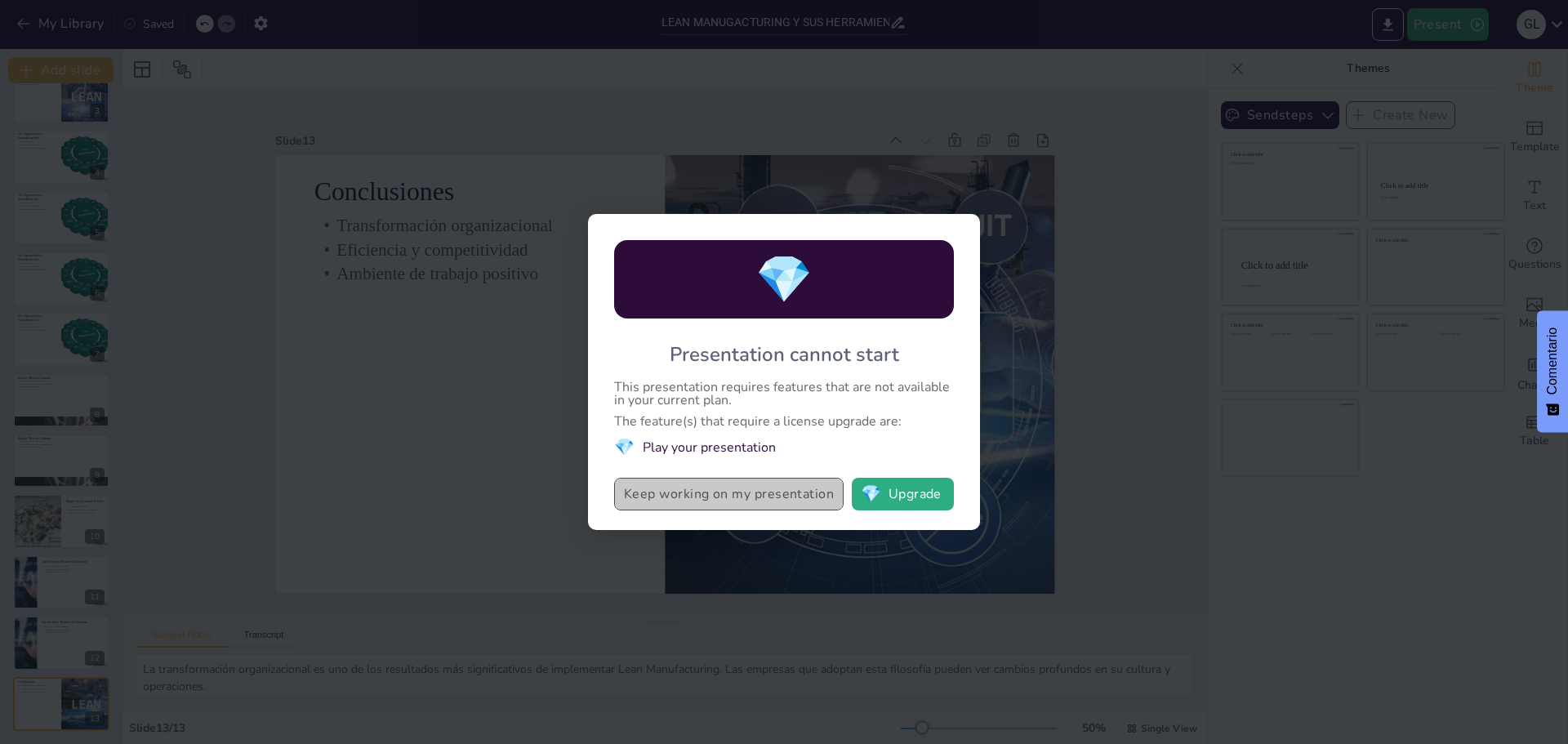
click at [775, 489] on button "Keep working on my presentation" at bounding box center [729, 494] width 230 height 33
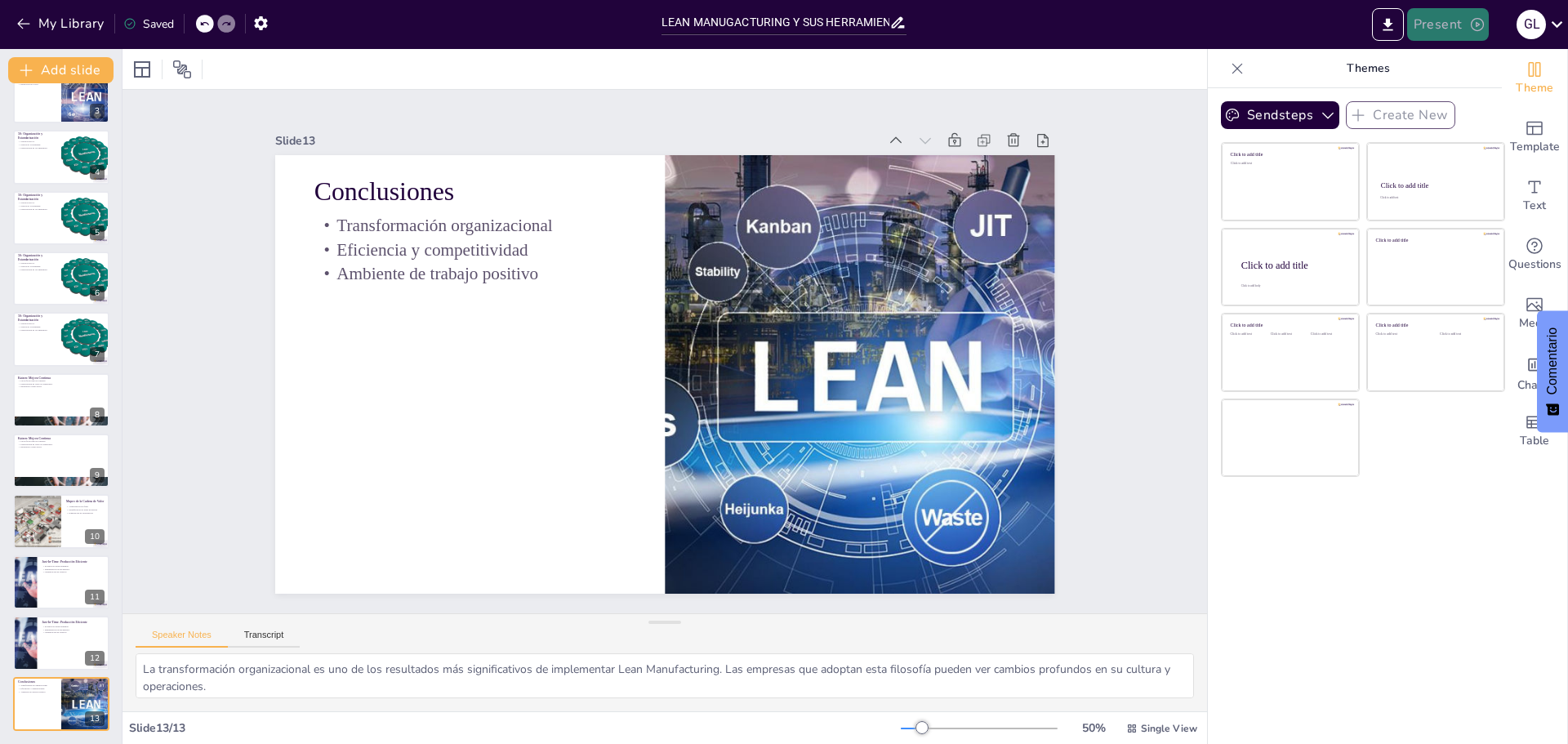
click at [1438, 19] on button "Present" at bounding box center [1449, 25] width 82 height 33
click at [1429, 26] on div at bounding box center [784, 372] width 1568 height 744
